Goal: Information Seeking & Learning: Learn about a topic

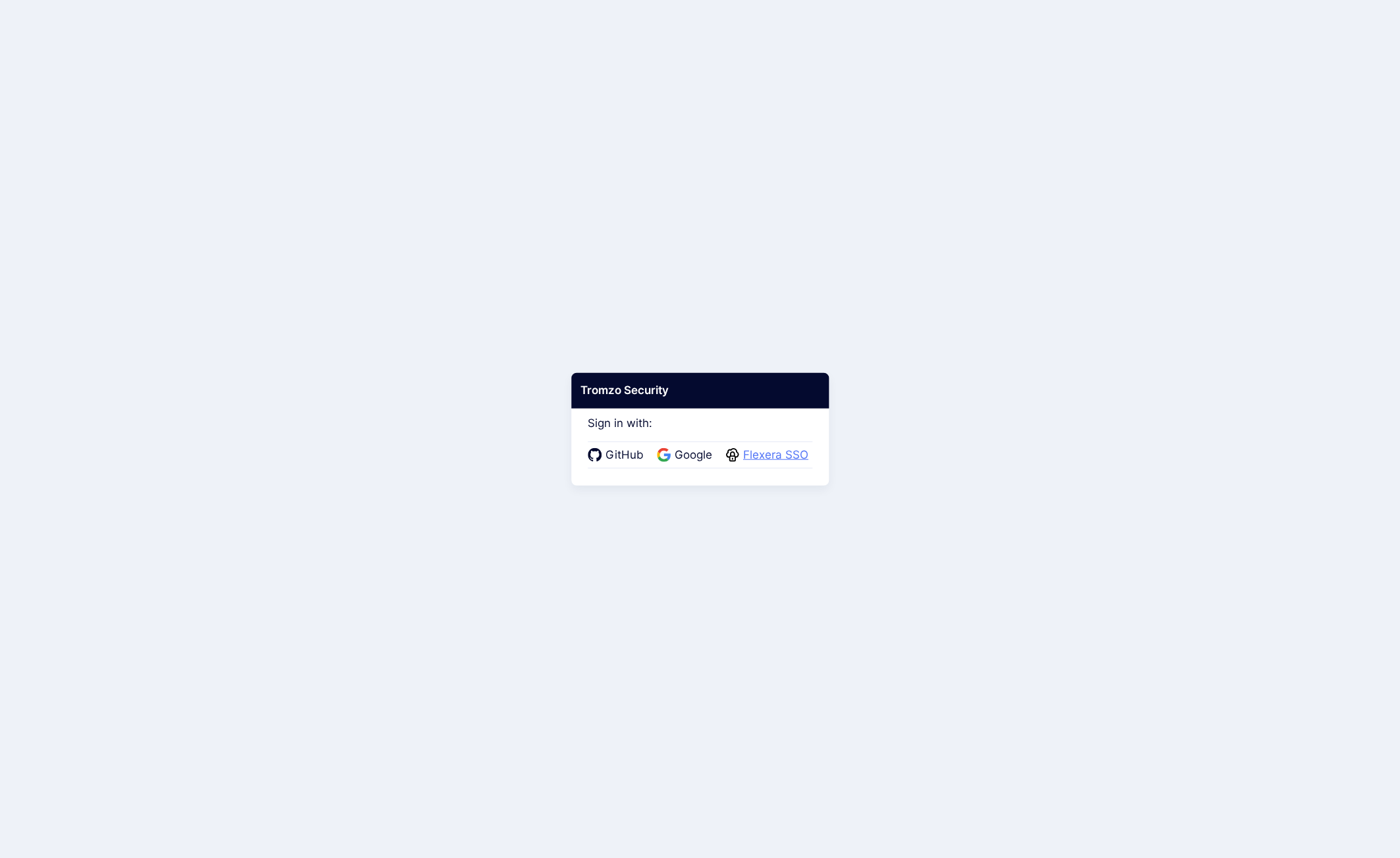
click at [760, 450] on span "Flexera SSO" at bounding box center [776, 455] width 73 height 17
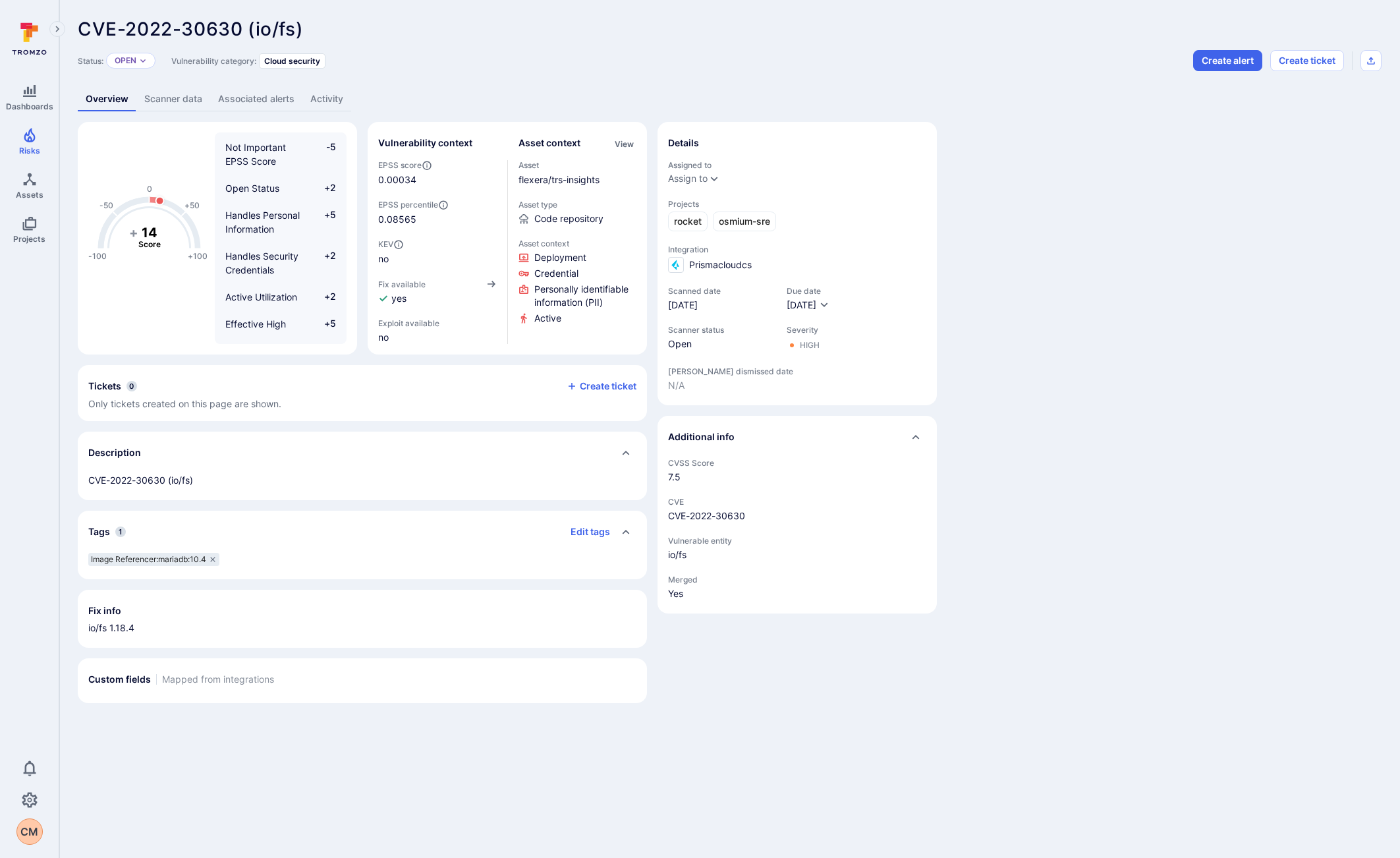
click at [193, 101] on link "Scanner data" at bounding box center [173, 99] width 74 height 24
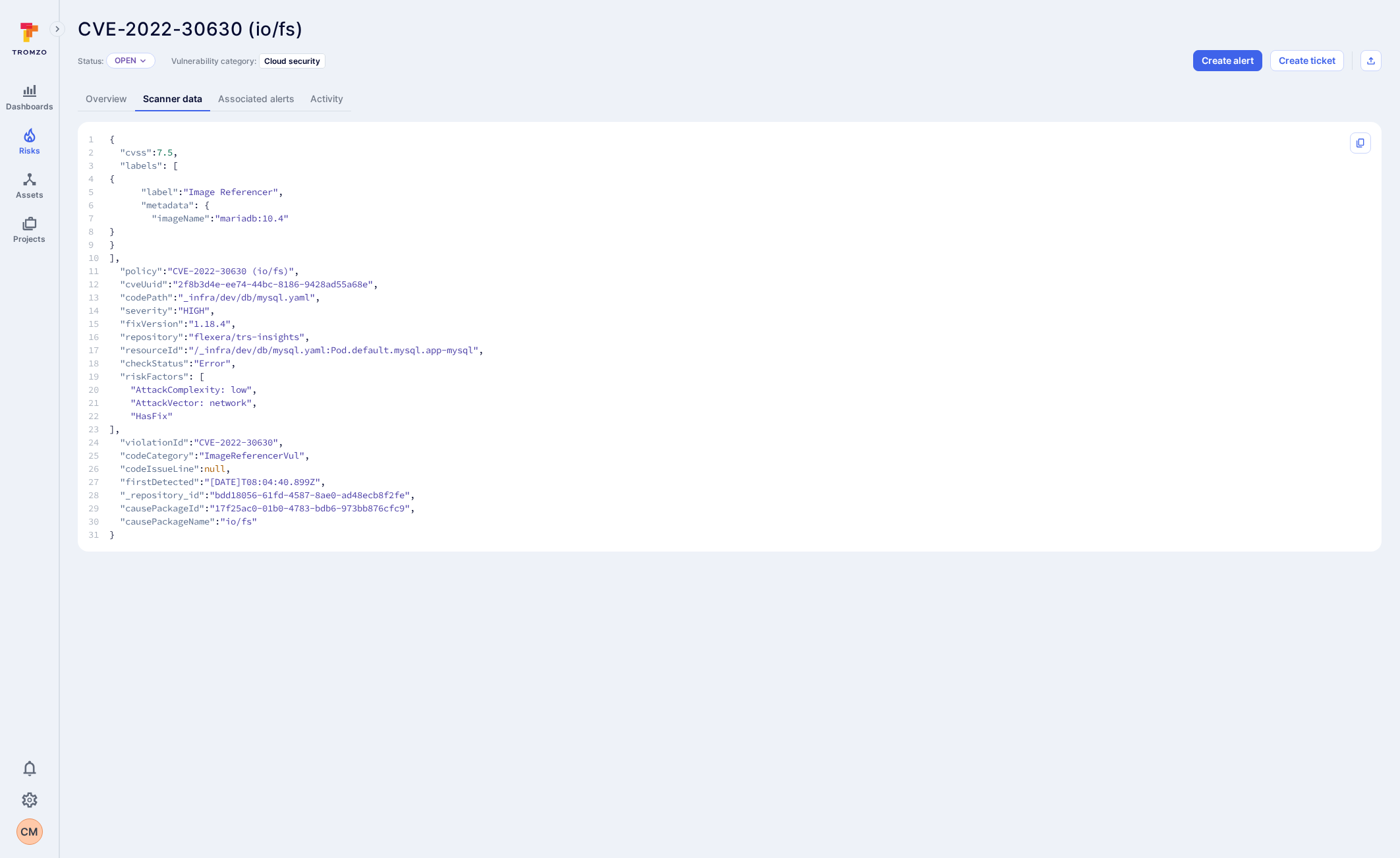
click at [235, 101] on link "Associated alerts" at bounding box center [256, 99] width 93 height 24
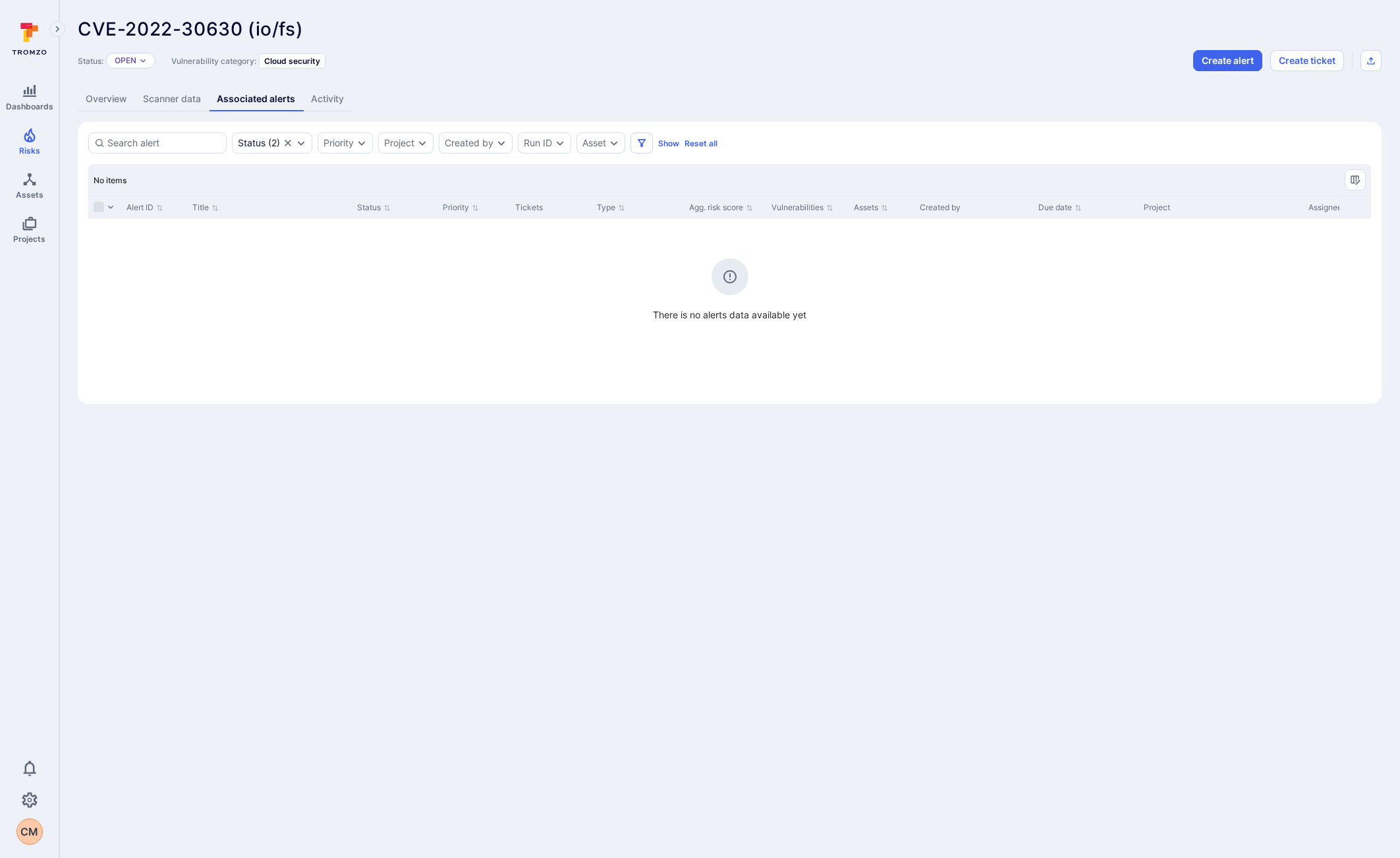
click at [172, 101] on link "Scanner data" at bounding box center [172, 99] width 74 height 24
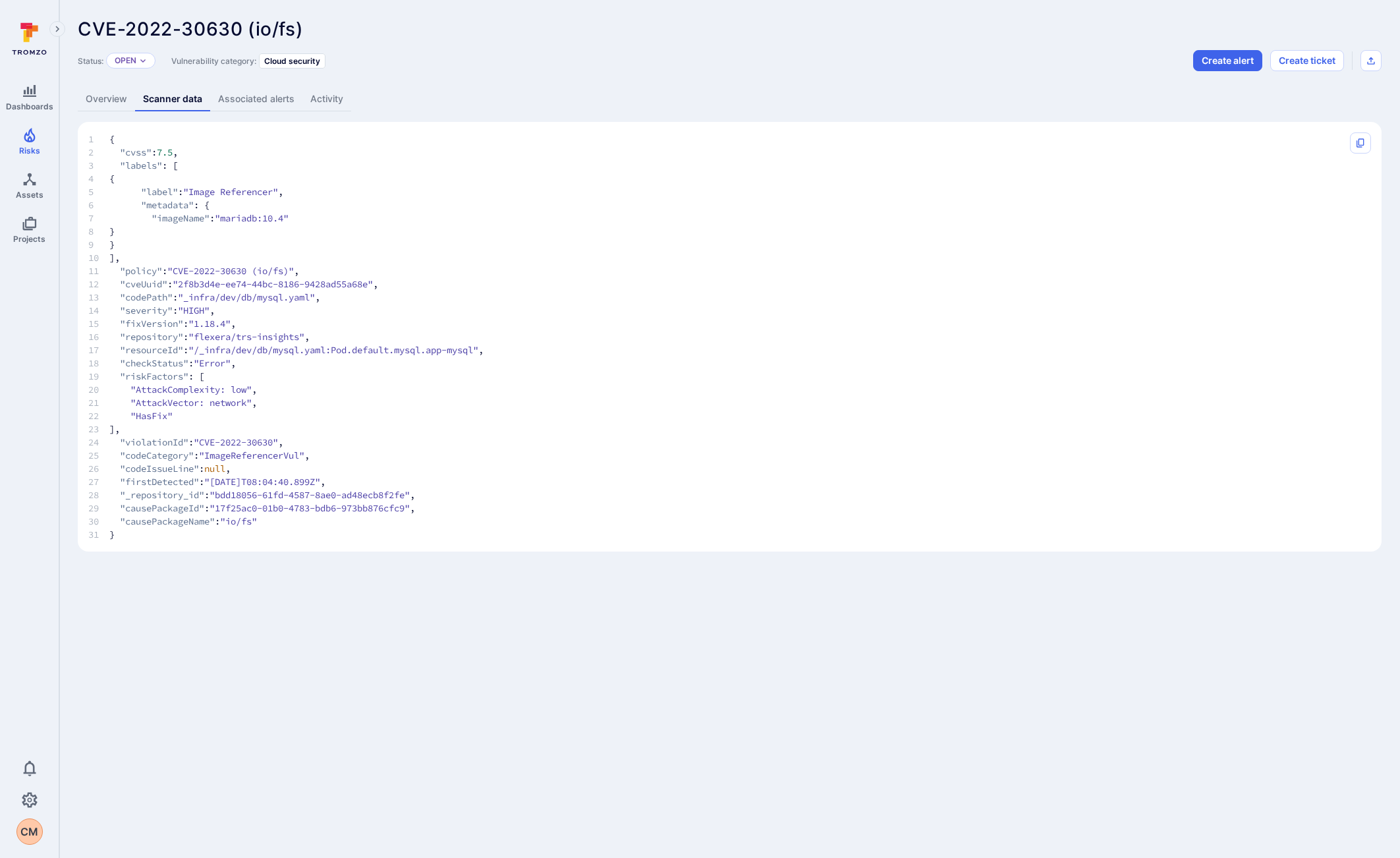
click at [102, 108] on link "Overview" at bounding box center [106, 99] width 57 height 24
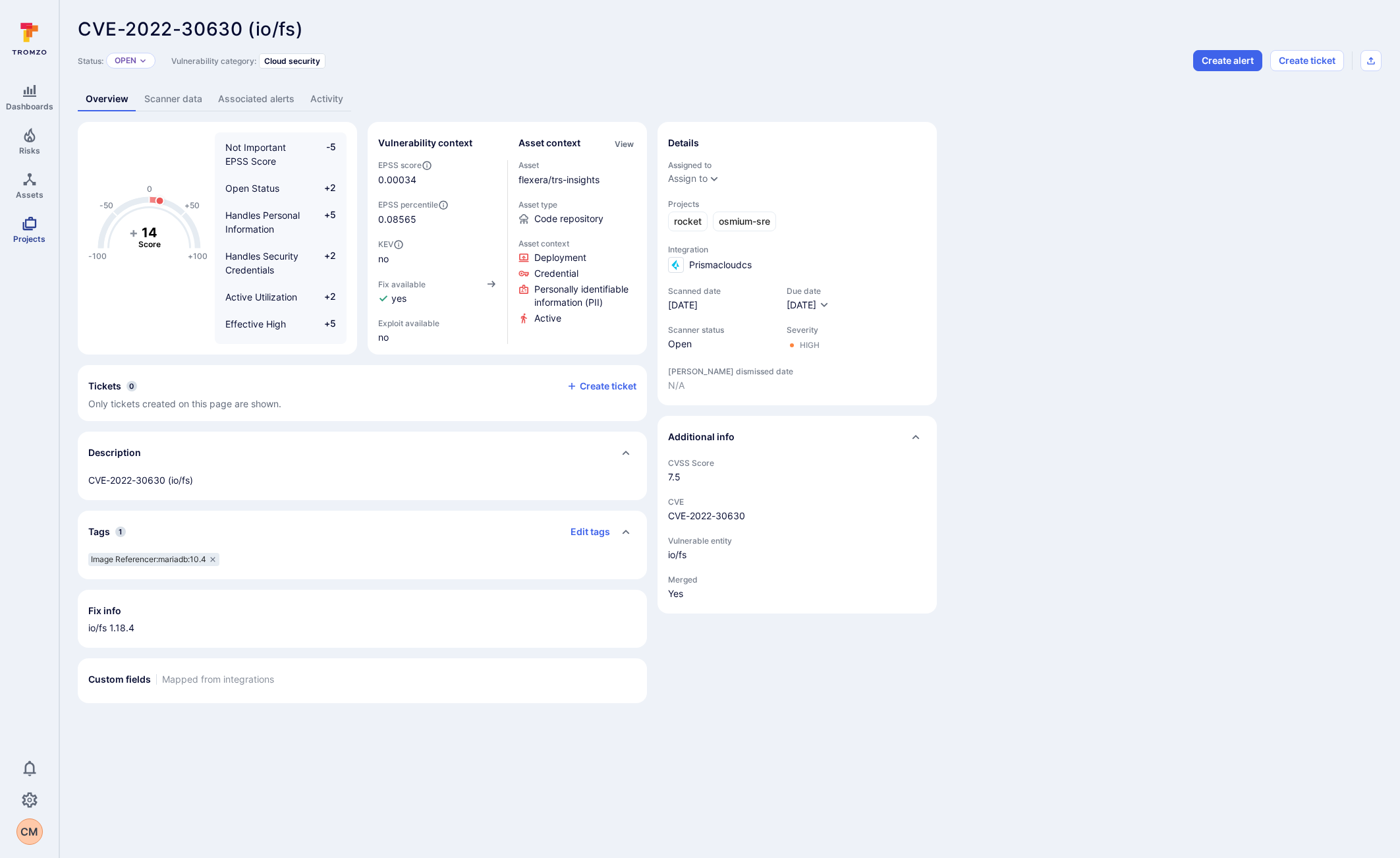
click at [38, 229] on link "Projects" at bounding box center [29, 230] width 59 height 39
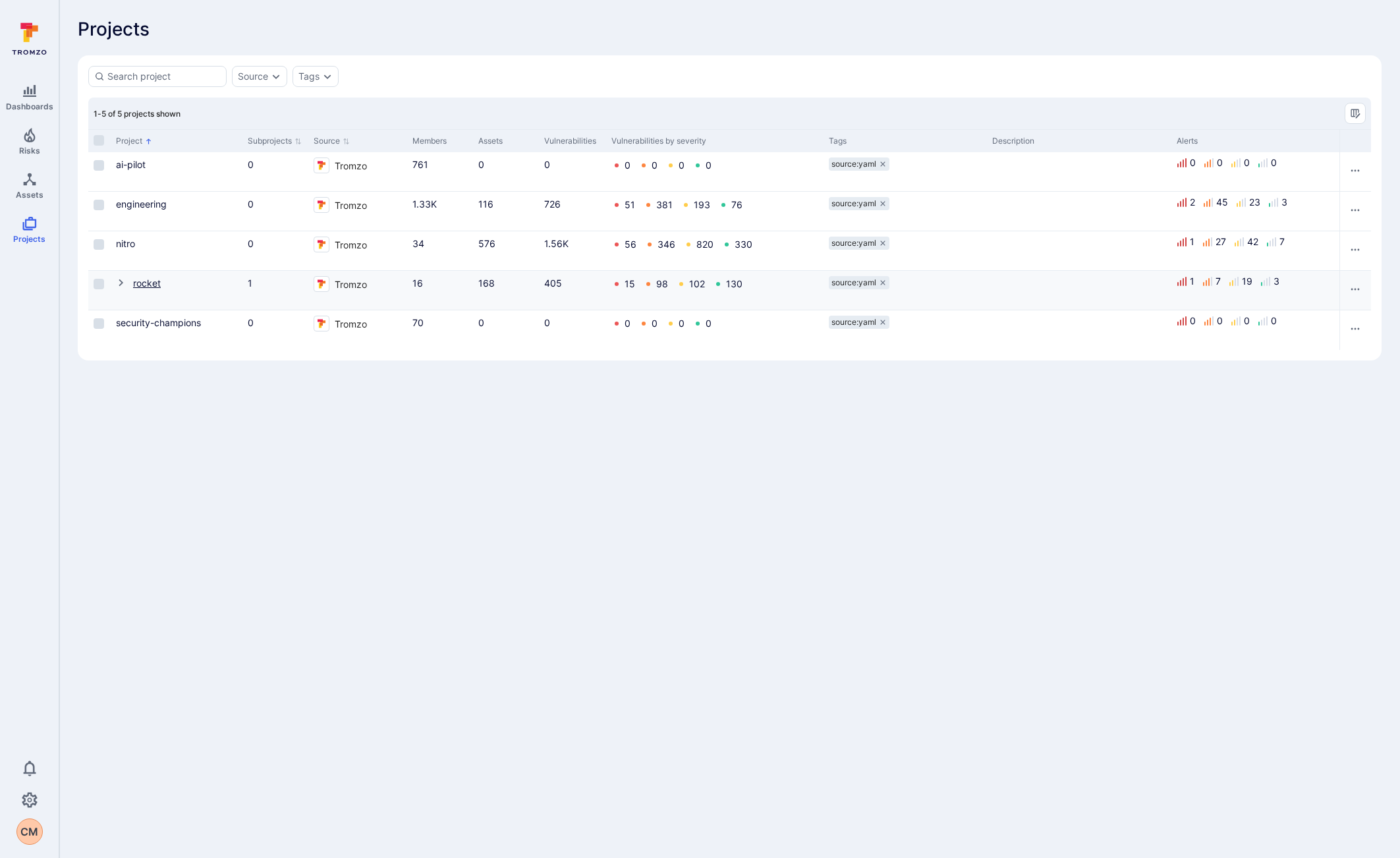
click at [143, 280] on link "rocket" at bounding box center [147, 283] width 28 height 12
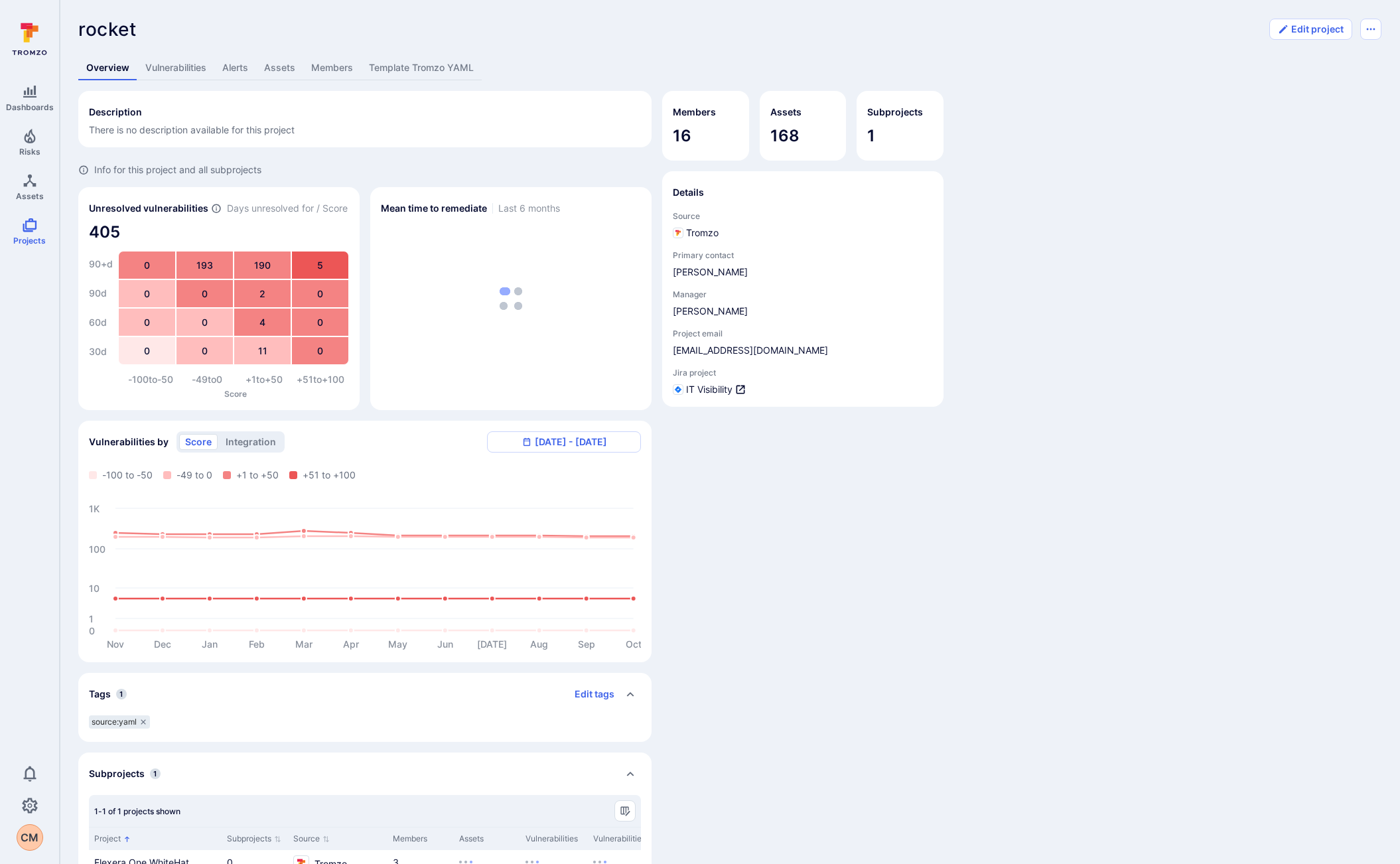
click at [183, 65] on link "Vulnerabilities" at bounding box center [176, 67] width 77 height 24
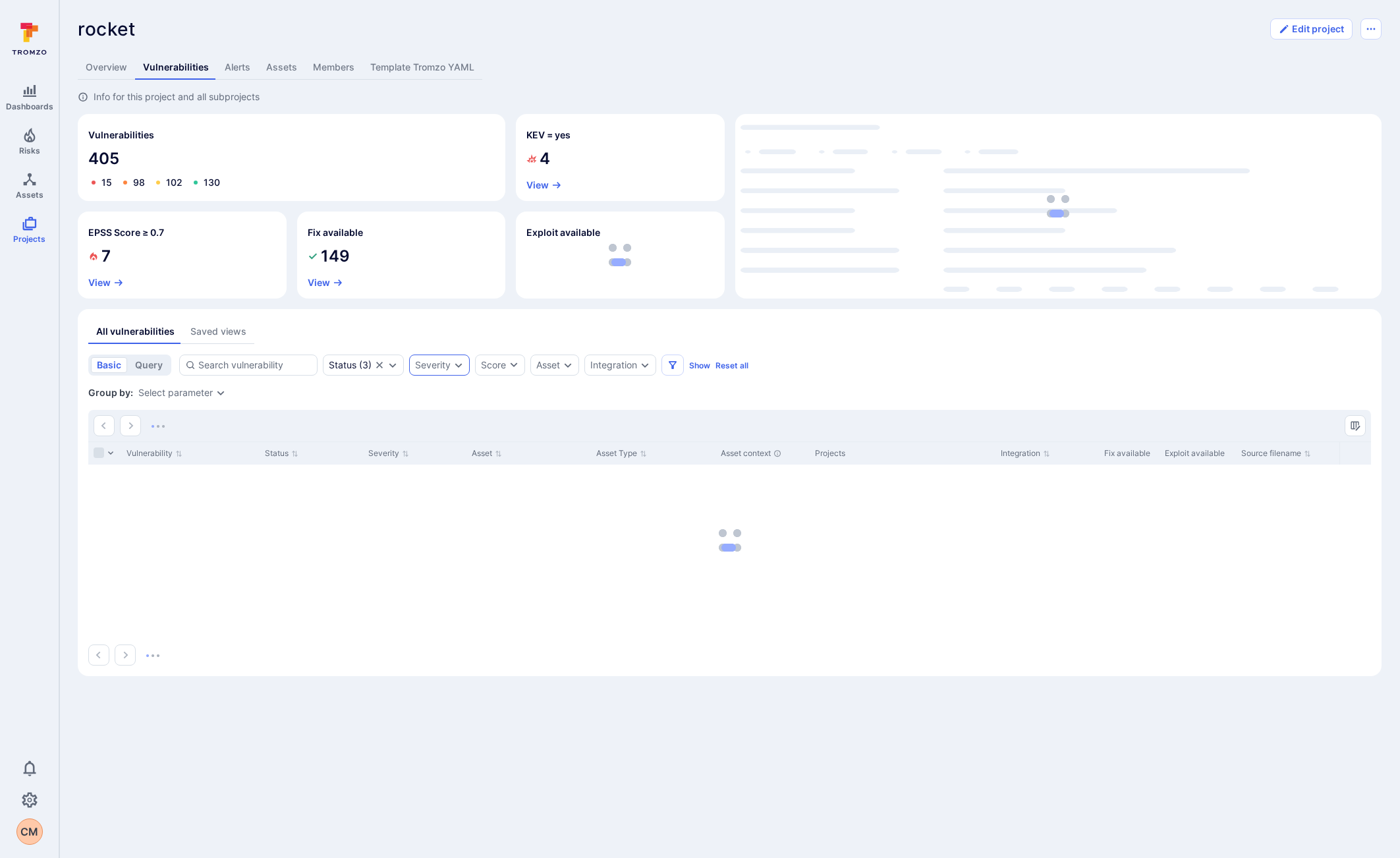
click at [439, 366] on div "Severity" at bounding box center [433, 365] width 36 height 11
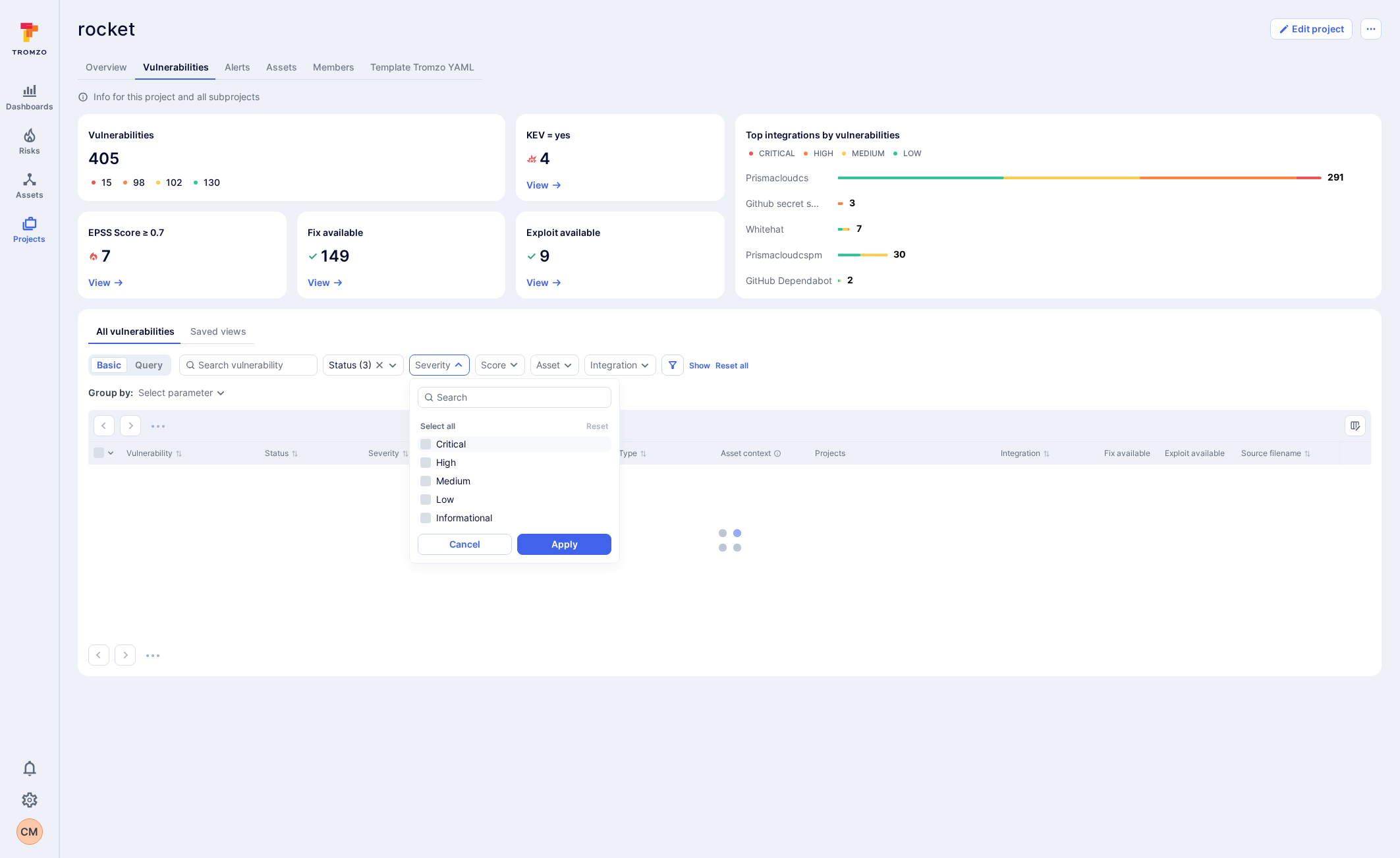
click at [440, 447] on li "Critical" at bounding box center [514, 444] width 194 height 16
click at [441, 462] on li "High" at bounding box center [514, 463] width 194 height 16
click at [566, 542] on button "Apply" at bounding box center [564, 545] width 94 height 21
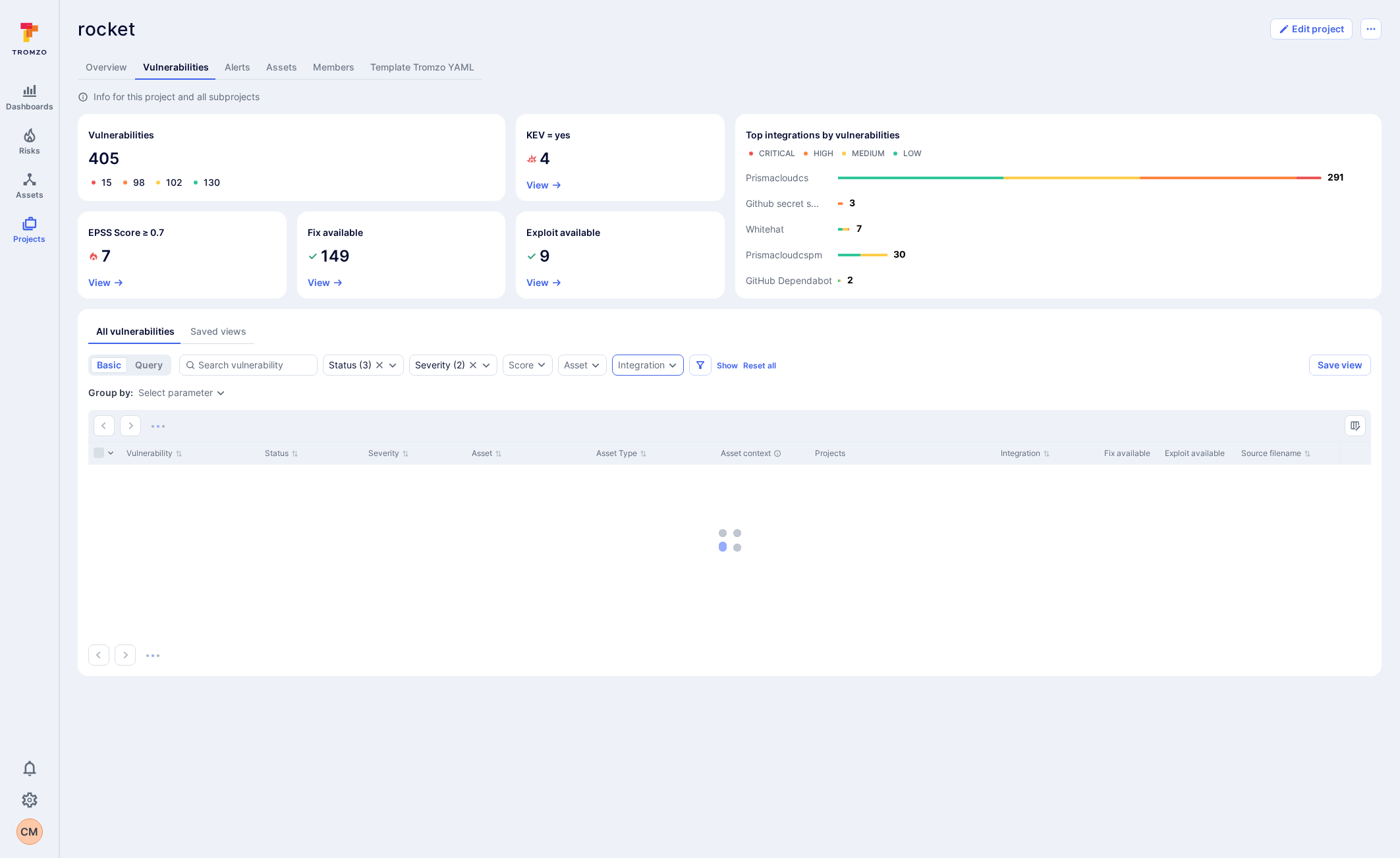
click at [665, 369] on div "Integration" at bounding box center [642, 365] width 47 height 11
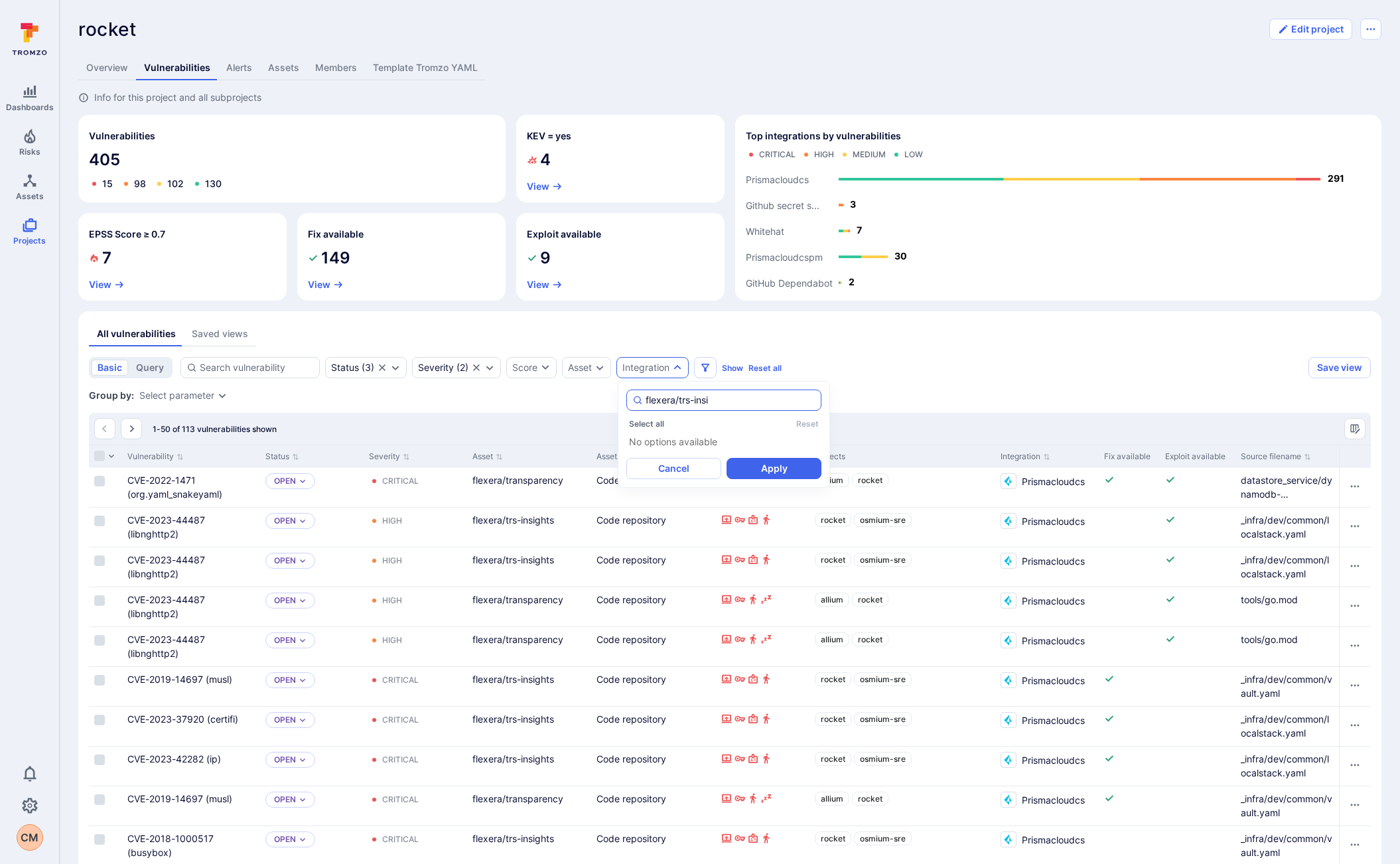
click at [735, 400] on input "flexera/trs-insi" at bounding box center [730, 400] width 170 height 13
type input "flexera/trs-insi"
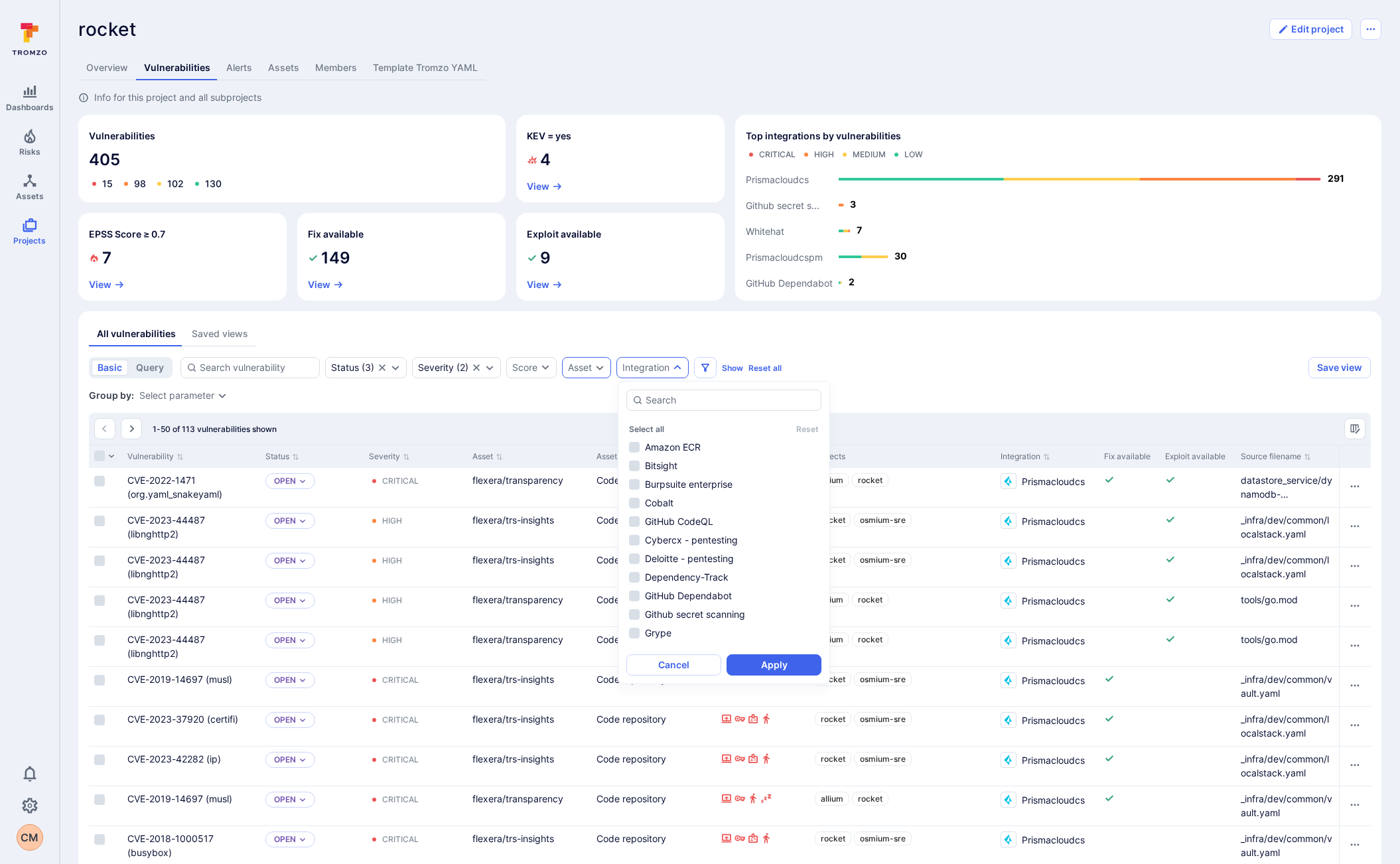
click at [579, 373] on div "Asset" at bounding box center [586, 367] width 49 height 22
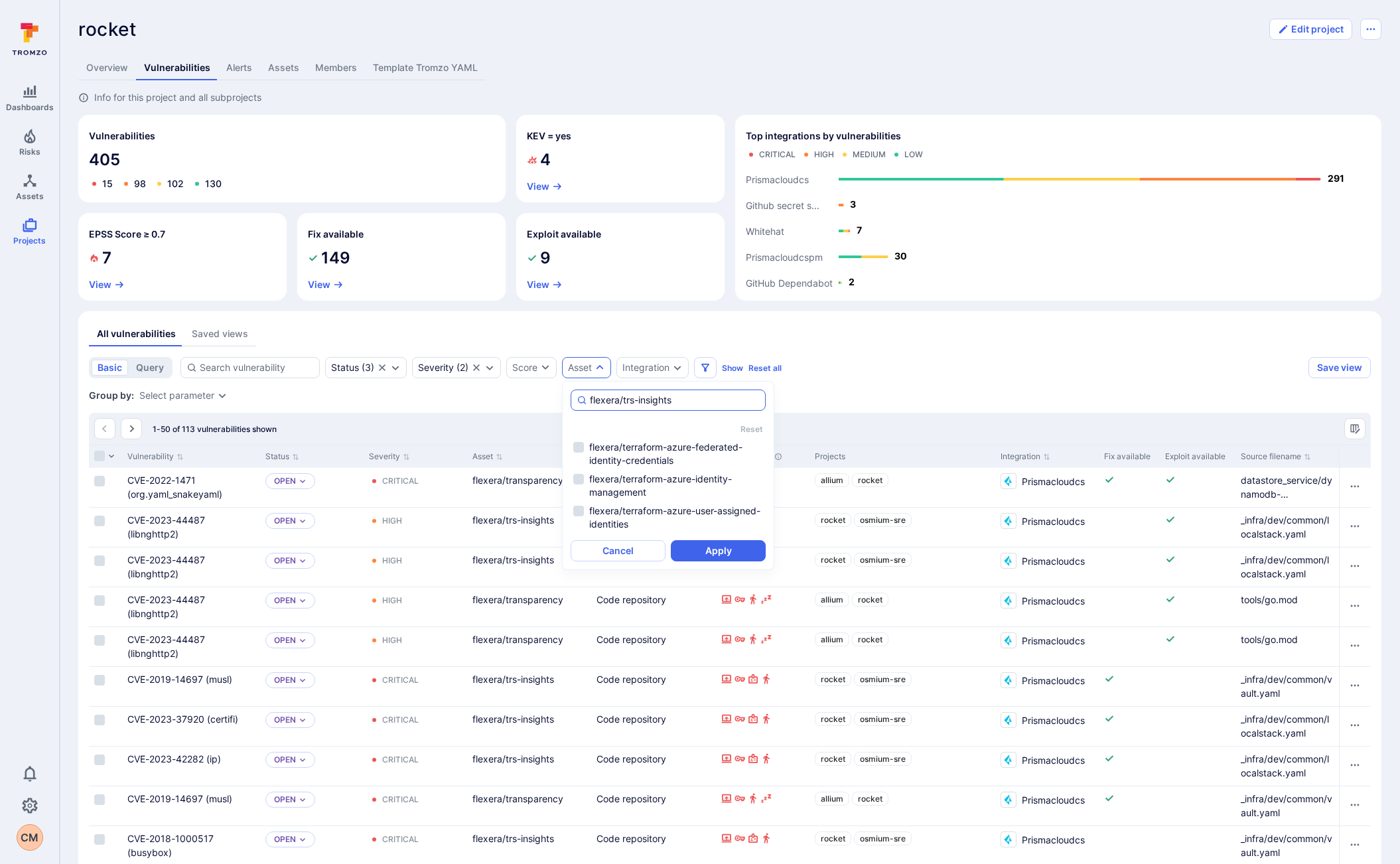
type input "flexera/trs-insights"
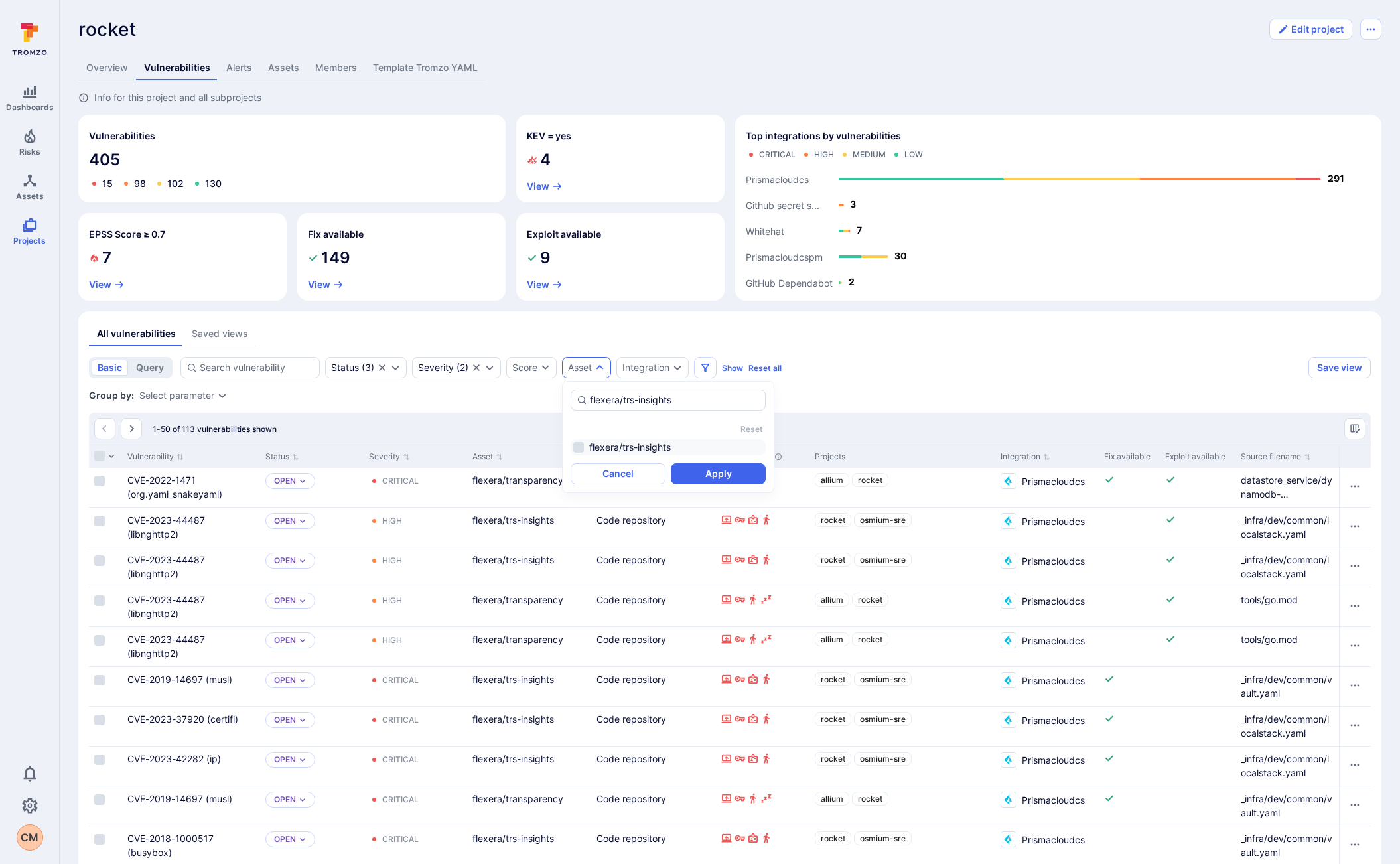
click at [635, 450] on li "flexera/trs-insights" at bounding box center [669, 447] width 195 height 16
click at [709, 468] on button "Apply" at bounding box center [719, 474] width 95 height 22
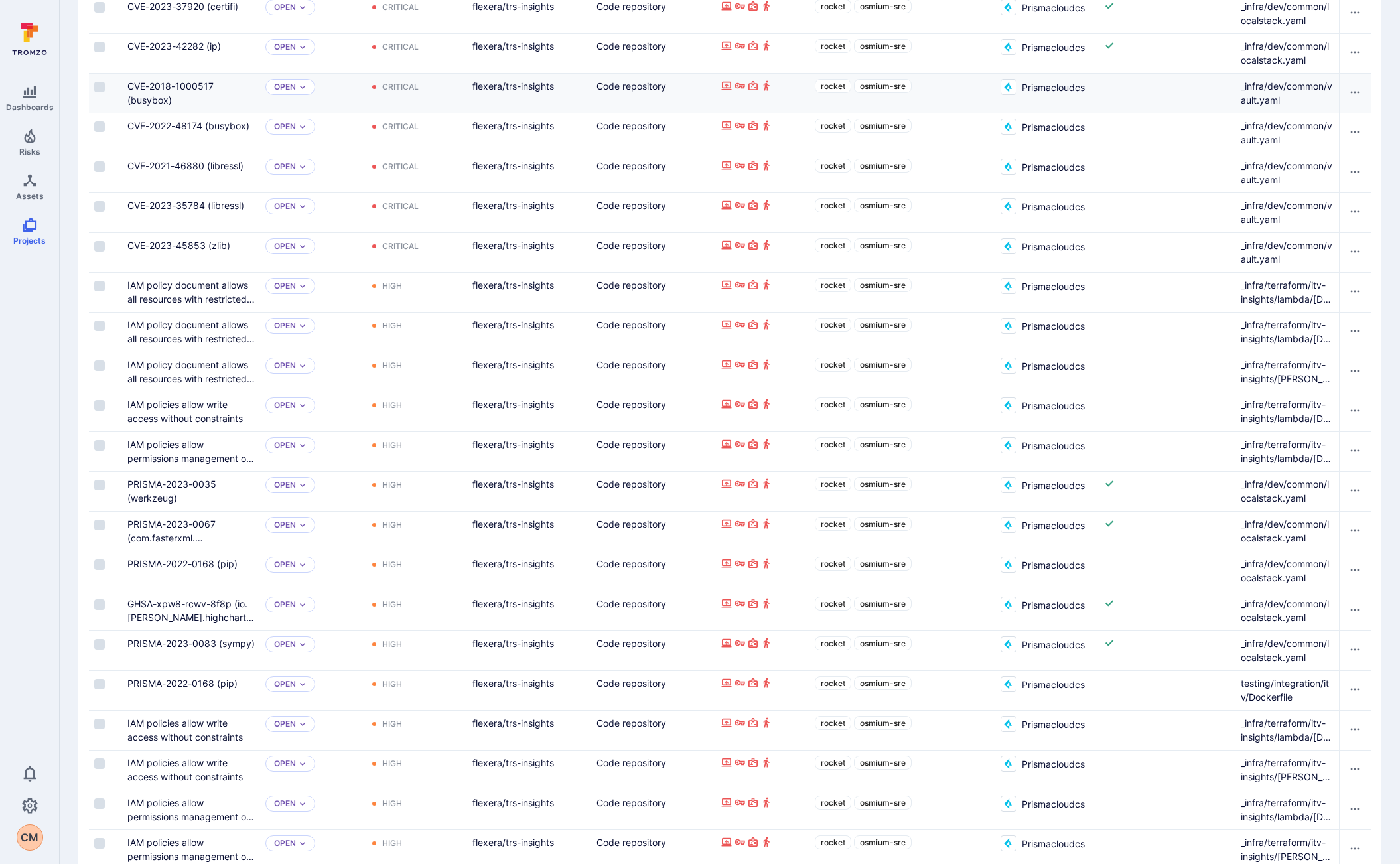
scroll to position [597, 0]
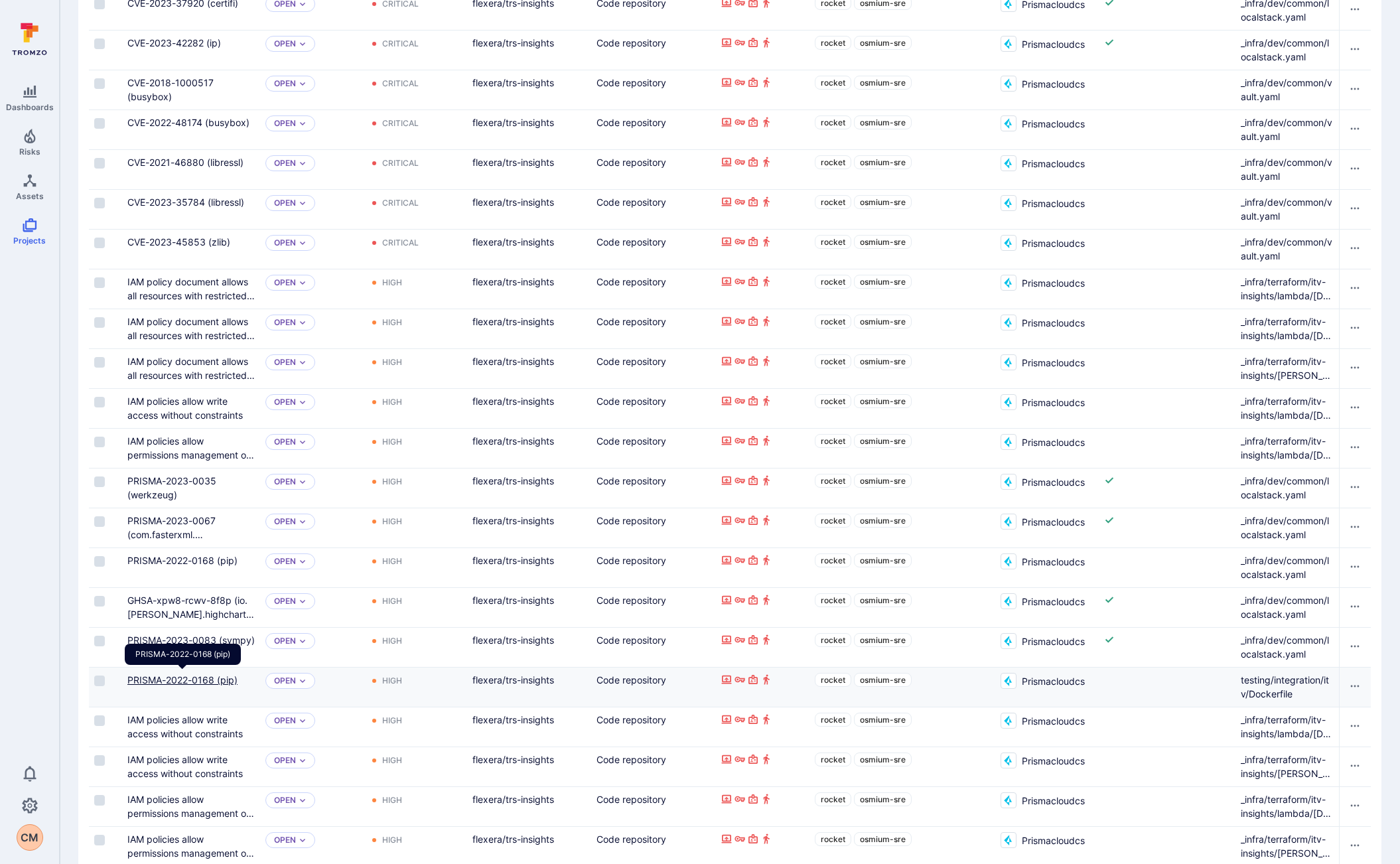
click at [180, 682] on link "PRISMA-2022-0168 (pip)" at bounding box center [182, 679] width 110 height 12
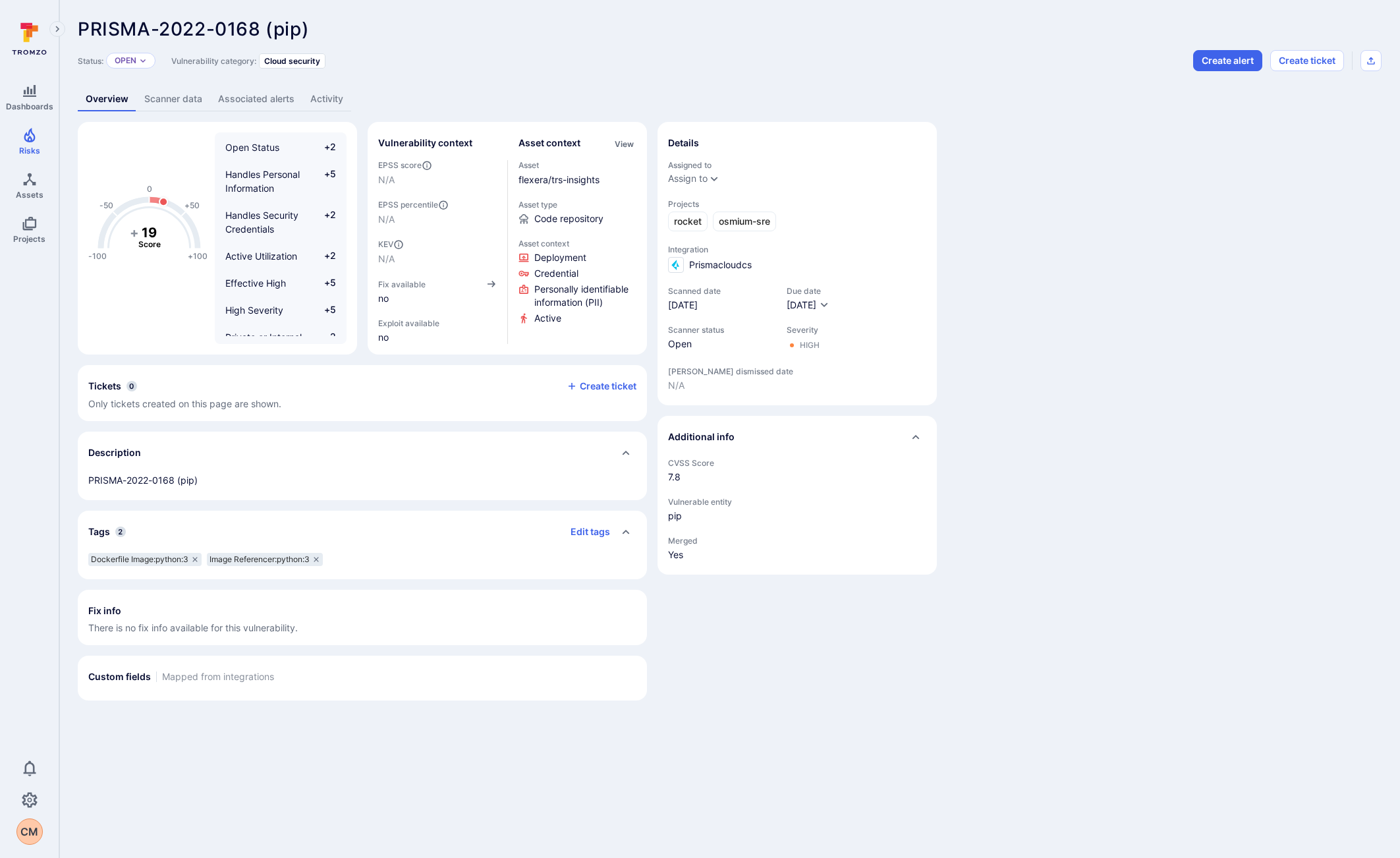
click at [193, 101] on link "Scanner data" at bounding box center [173, 99] width 74 height 24
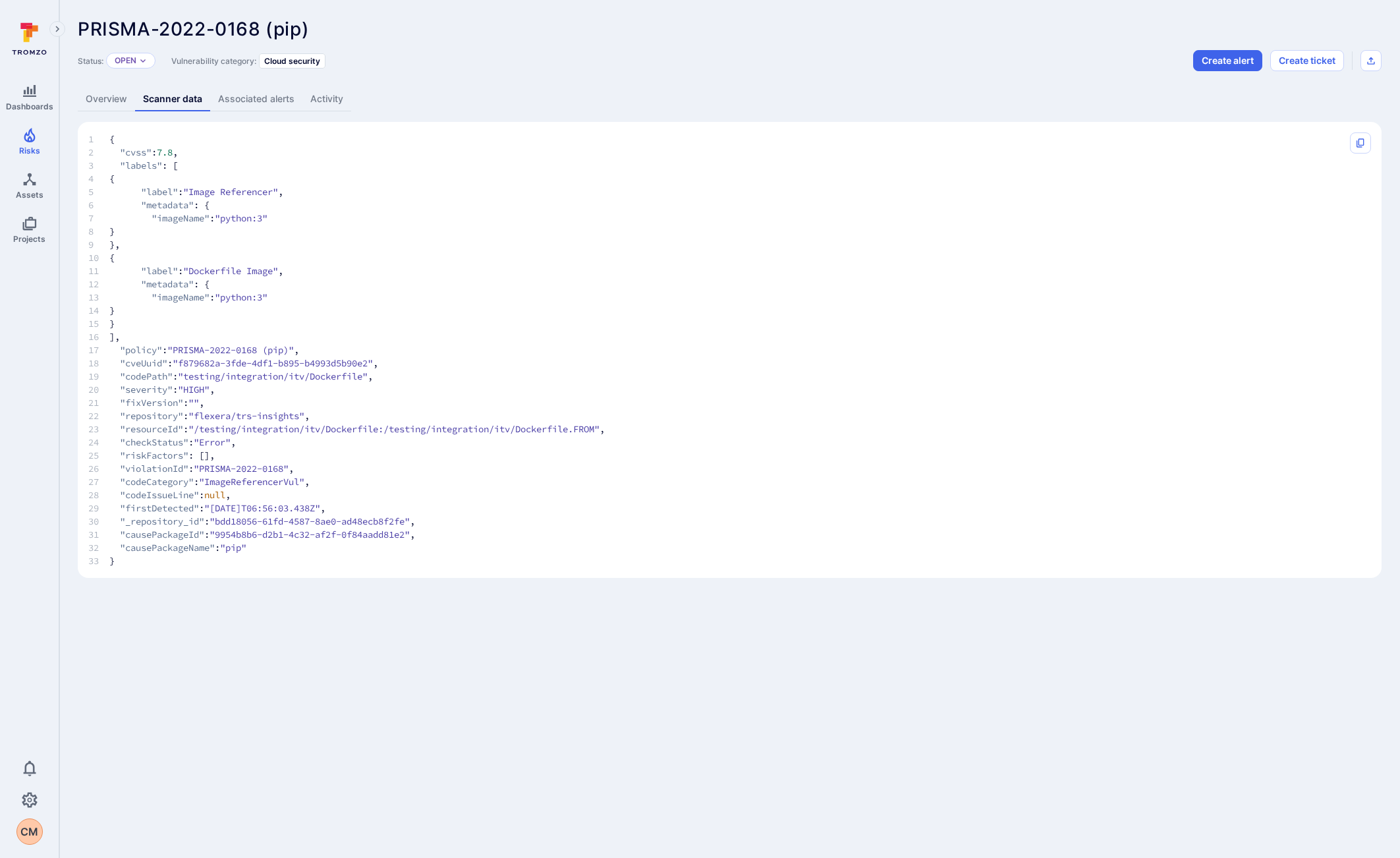
click at [243, 97] on link "Associated alerts" at bounding box center [256, 99] width 93 height 24
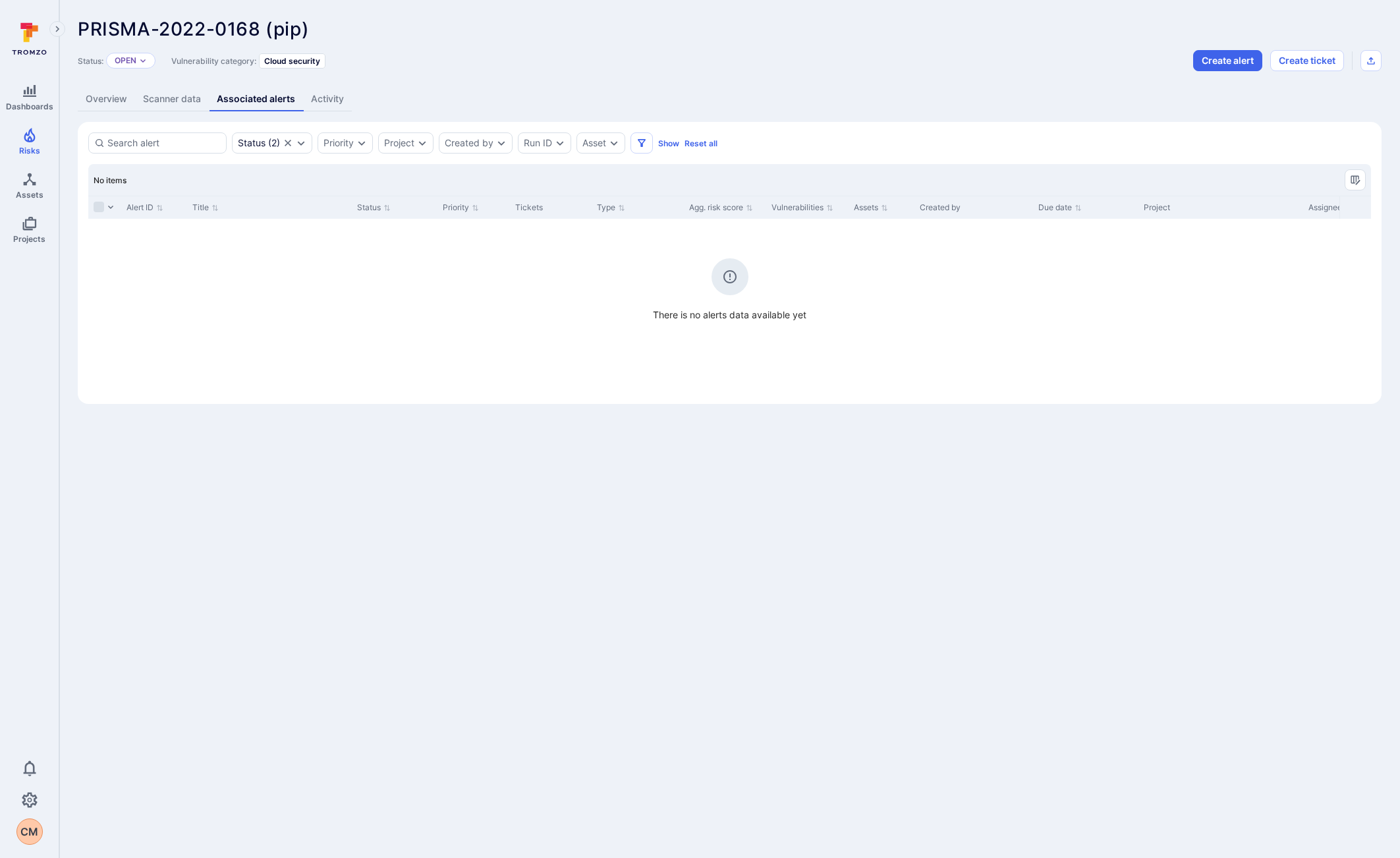
click at [322, 102] on link "Activity" at bounding box center [328, 99] width 49 height 24
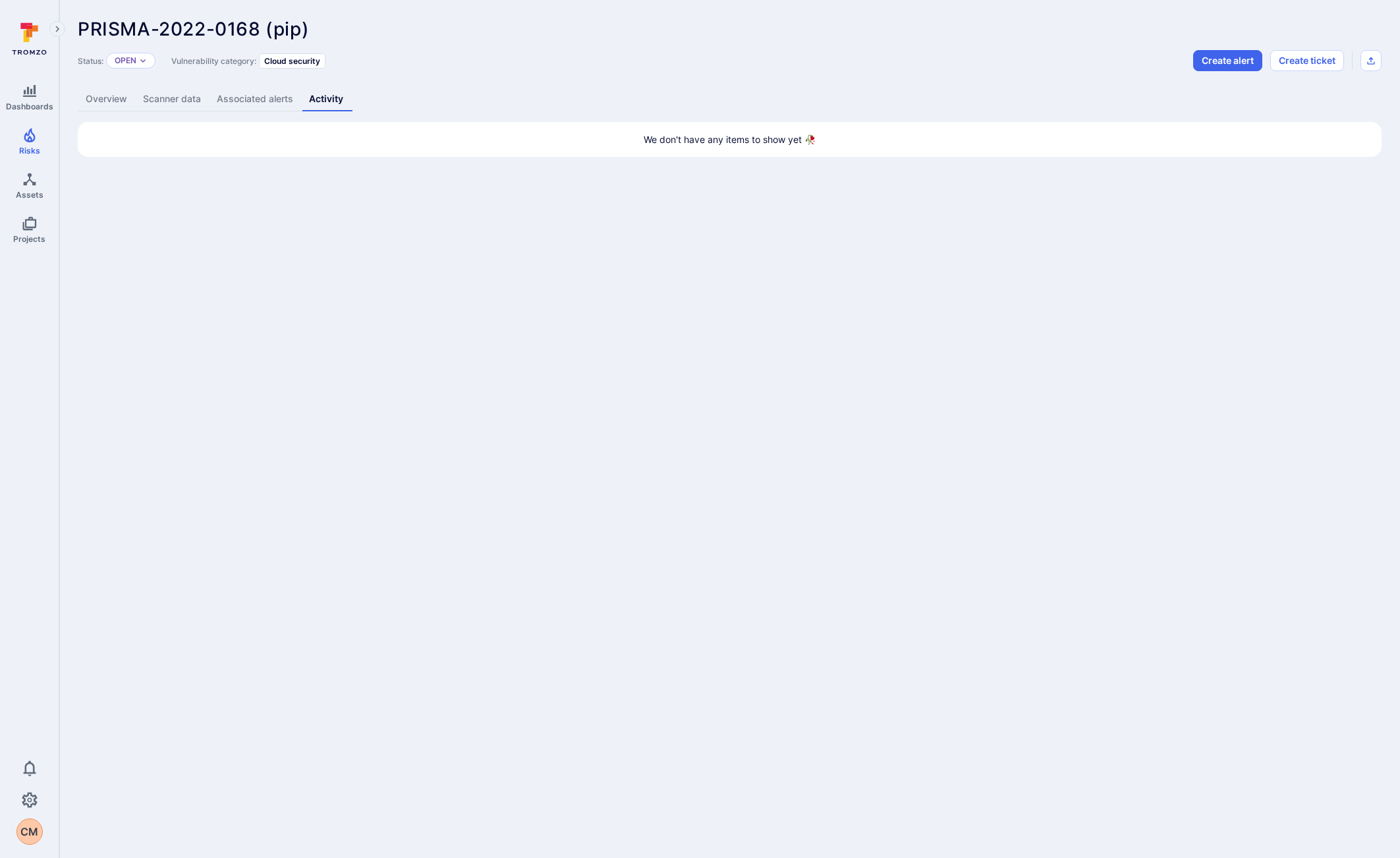
click at [174, 101] on link "Scanner data" at bounding box center [172, 99] width 74 height 24
